Goal: Task Accomplishment & Management: Use online tool/utility

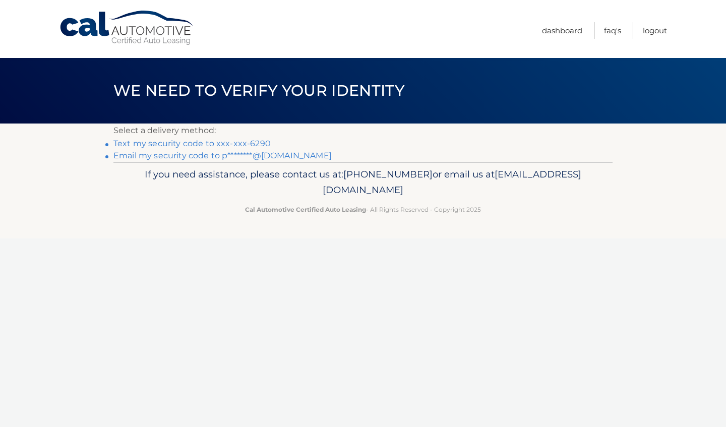
click at [178, 140] on link "Text my security code to xxx-xxx-6290" at bounding box center [191, 144] width 157 height 10
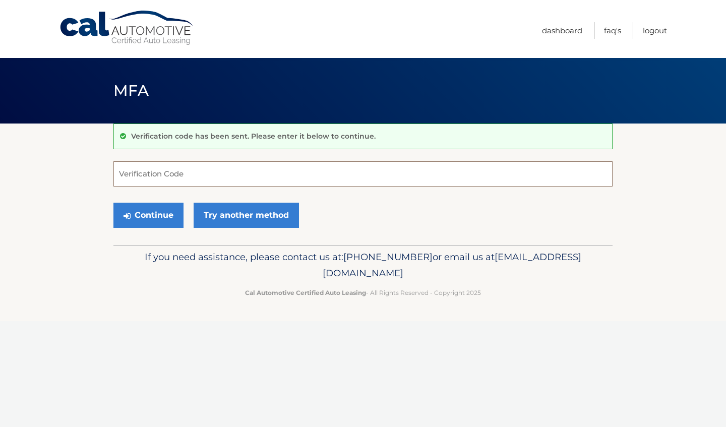
click at [181, 169] on input "Verification Code" at bounding box center [362, 173] width 499 height 25
type input "136336"
click at [144, 225] on button "Continue" at bounding box center [148, 215] width 70 height 25
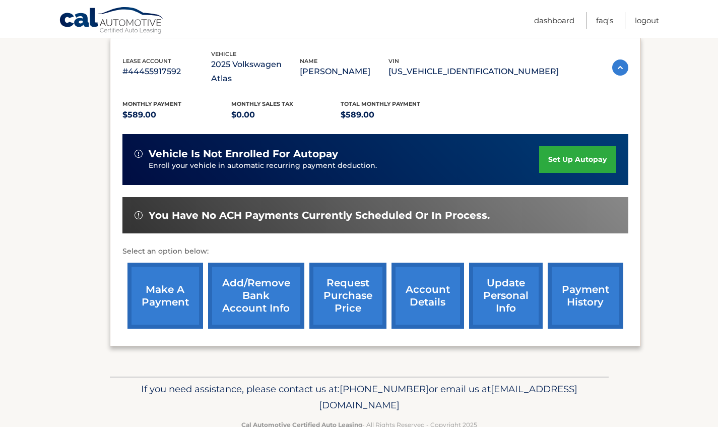
scroll to position [184, 0]
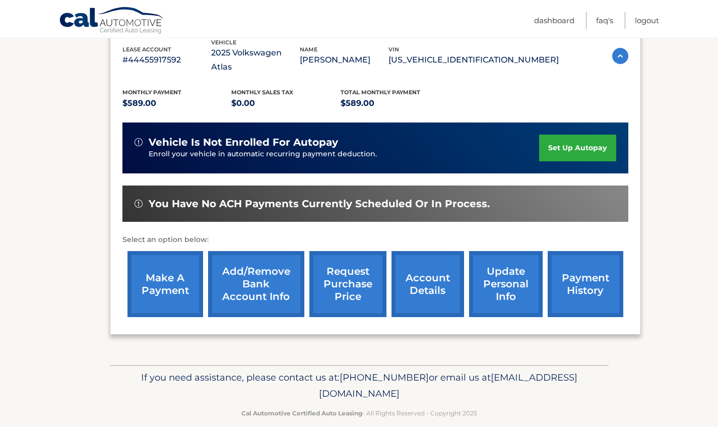
click at [170, 269] on link "make a payment" at bounding box center [166, 284] width 76 height 66
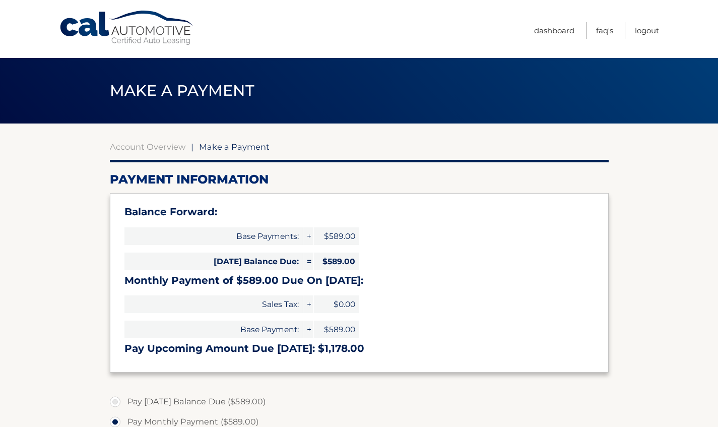
select select "MTk4ZTc0N2QtYjQ0Zi00MTM3LTg2OTYtNmMxODA1M2QxNTli"
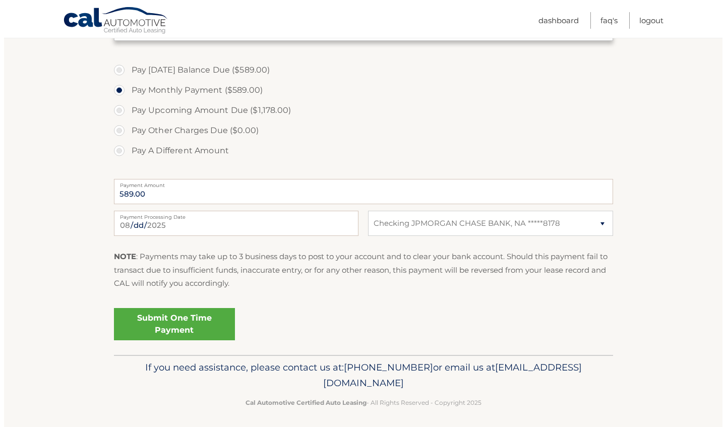
scroll to position [336, 0]
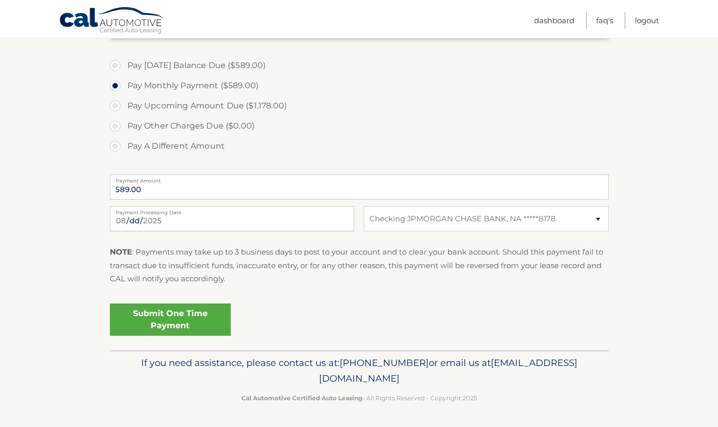
click at [190, 319] on link "Submit One Time Payment" at bounding box center [170, 320] width 121 height 32
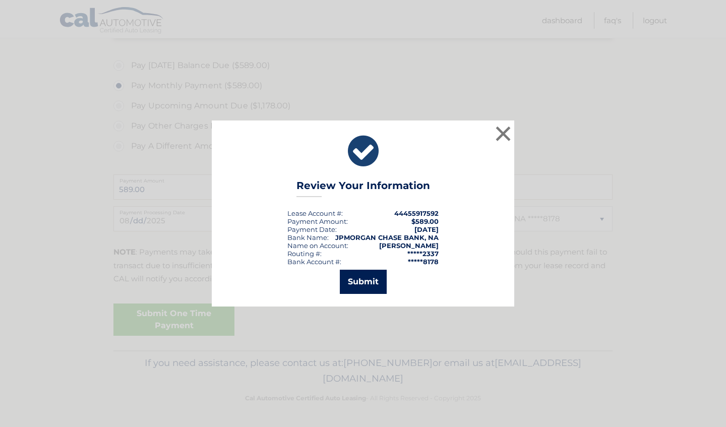
click at [357, 280] on button "Submit" at bounding box center [363, 282] width 47 height 24
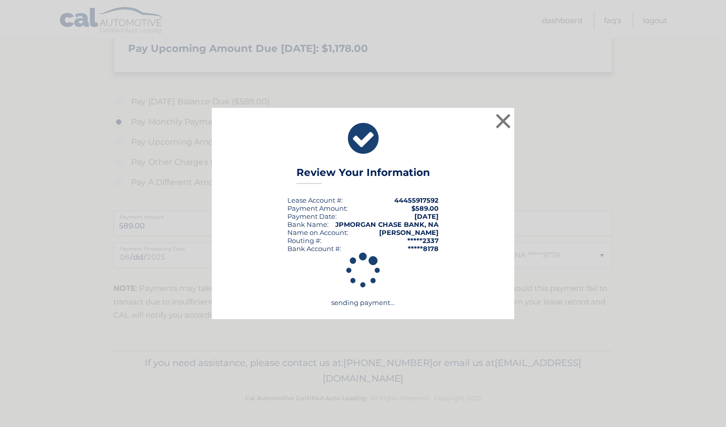
scroll to position [300, 0]
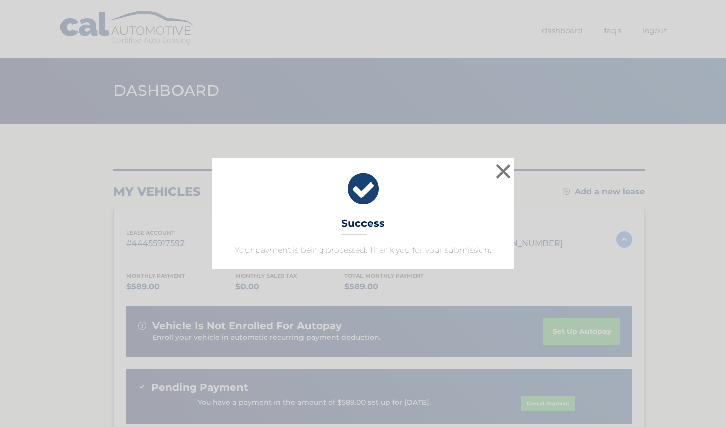
click at [513, 171] on div "× Success Your payment is being processed. Thank you for your submission." at bounding box center [363, 213] width 303 height 110
click at [495, 167] on button "×" at bounding box center [503, 171] width 20 height 20
